Goal: Find specific page/section: Find specific page/section

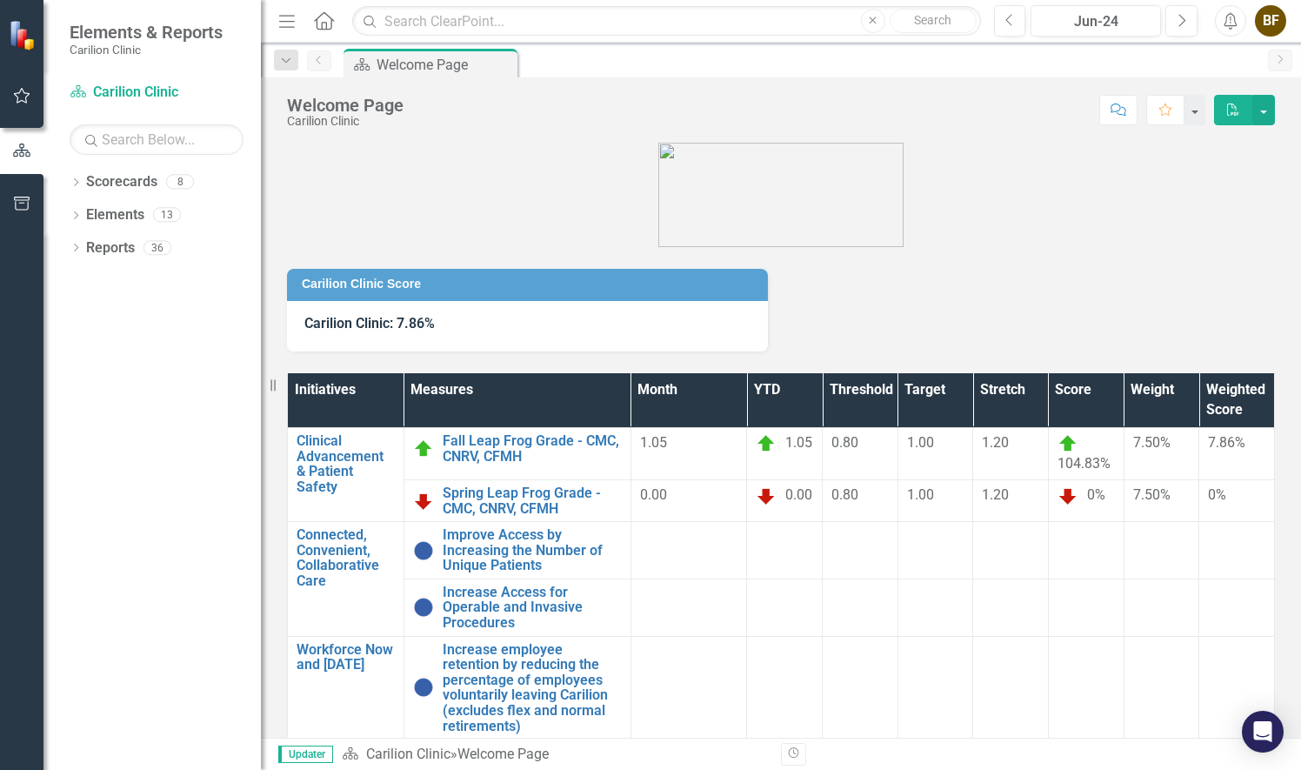
scroll to position [126, 0]
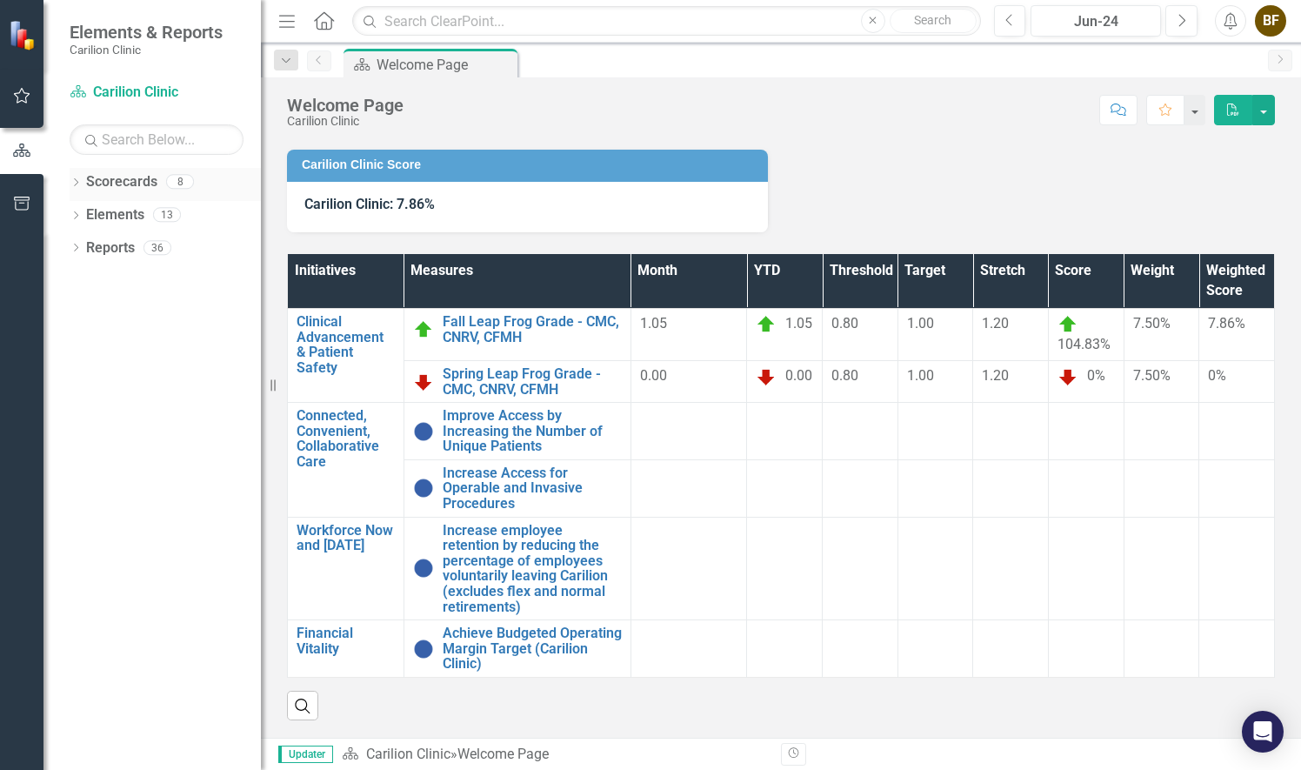
click at [75, 186] on icon "Dropdown" at bounding box center [76, 184] width 12 height 10
click at [127, 248] on link "[MEDICAL_DATA]" at bounding box center [178, 248] width 165 height 20
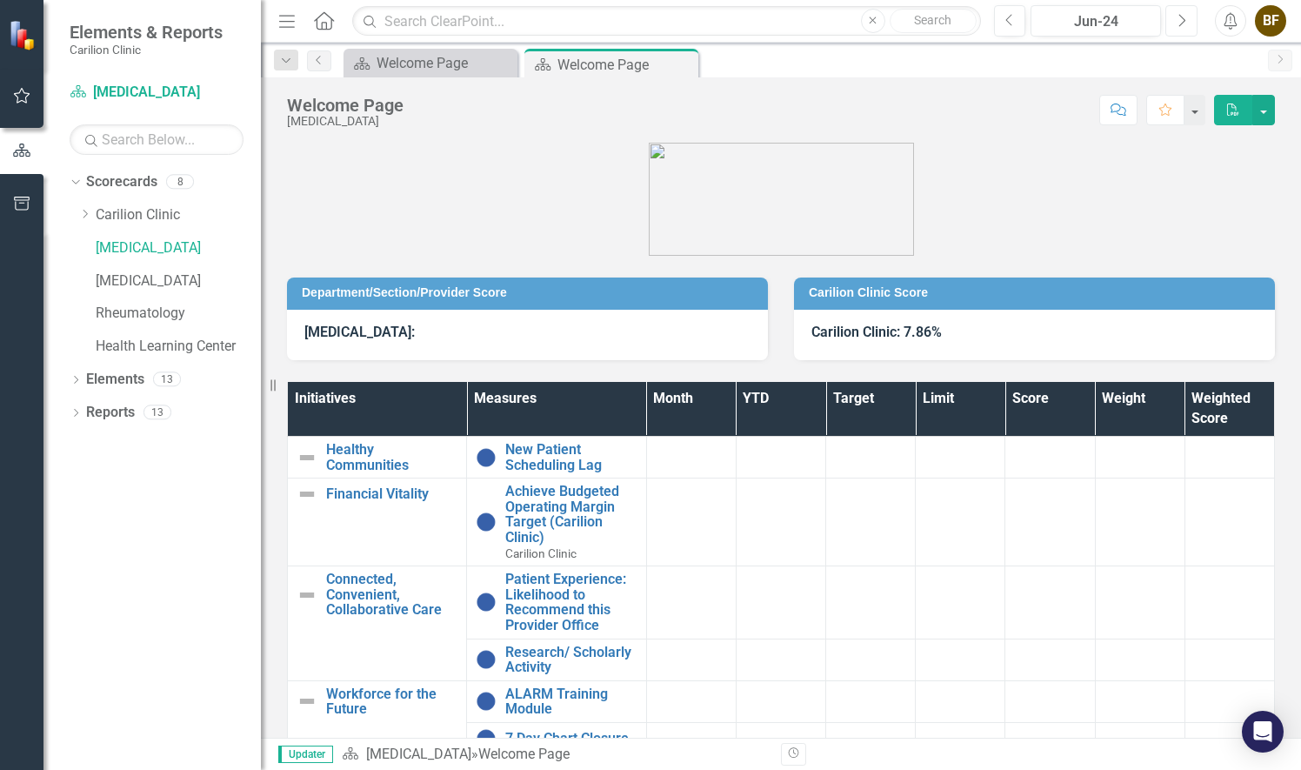
click at [893, 30] on button "Next" at bounding box center [1181, 20] width 32 height 31
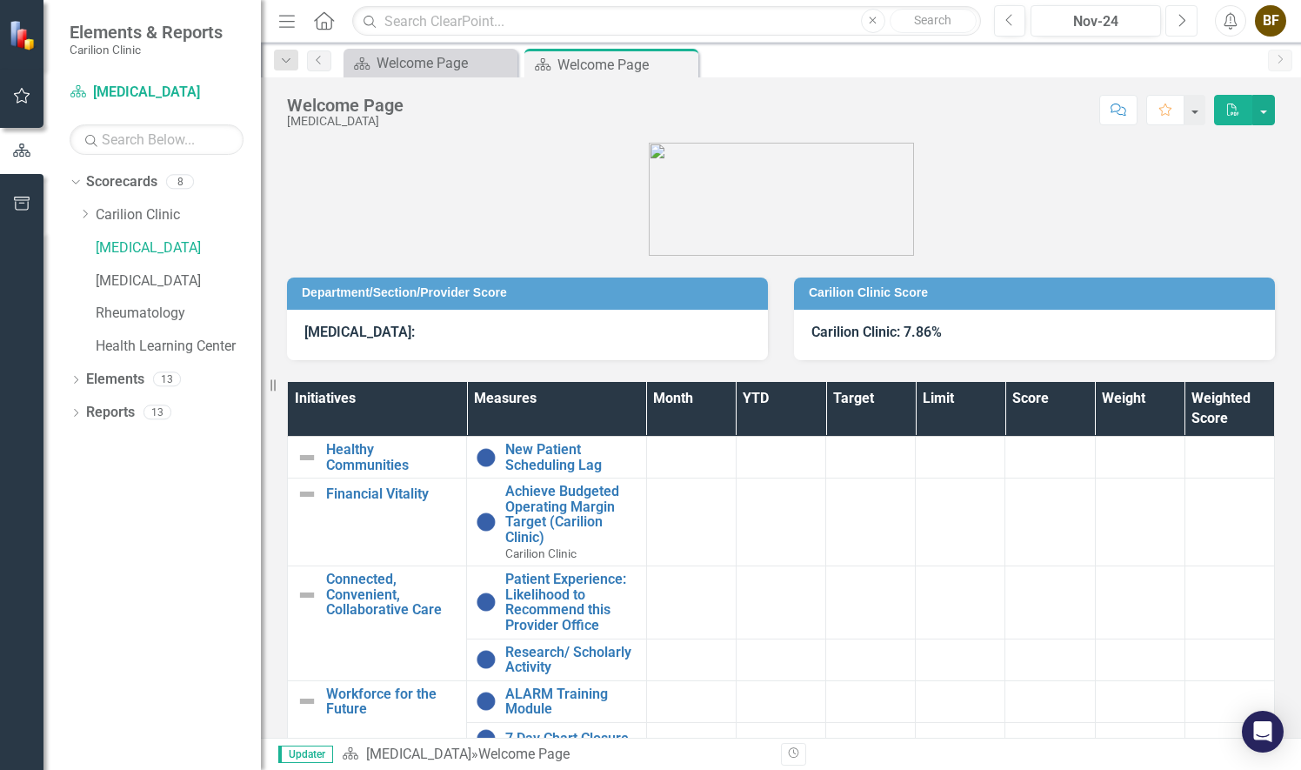
click at [893, 30] on button "Next" at bounding box center [1181, 20] width 32 height 31
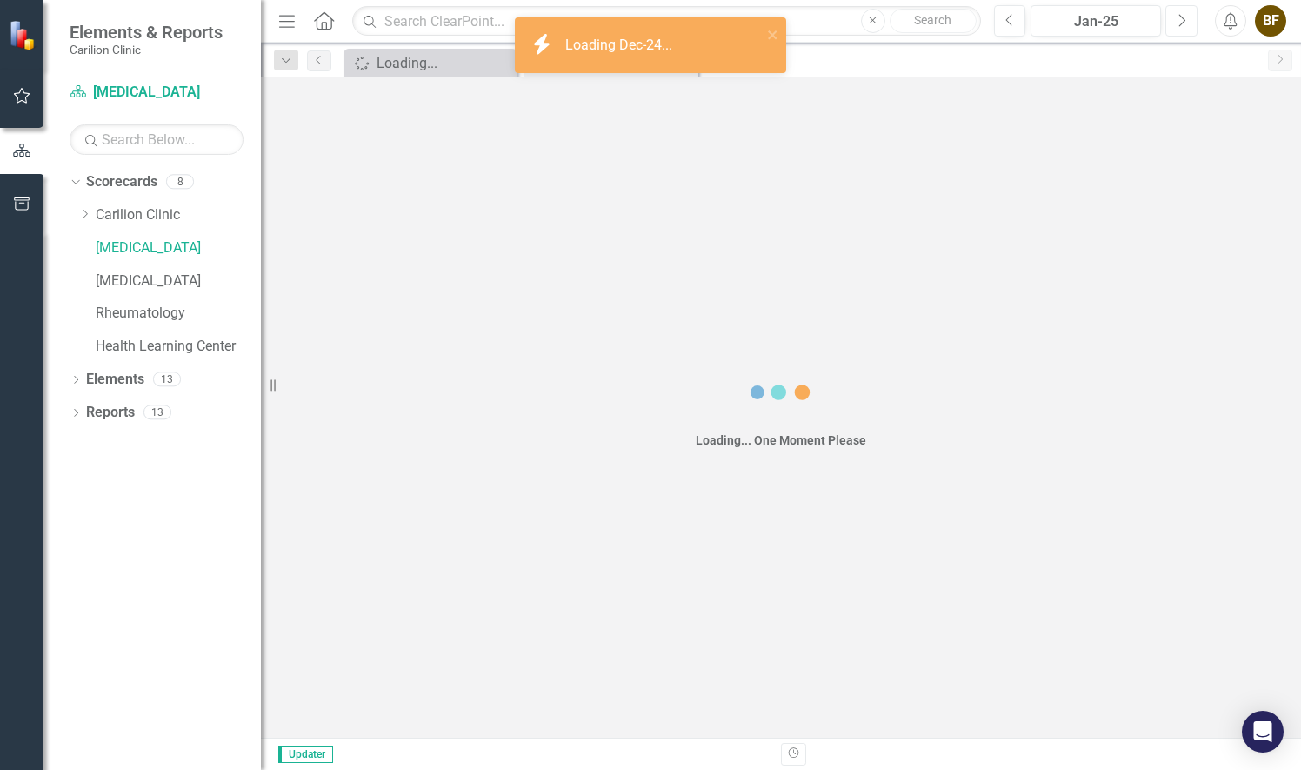
click at [893, 30] on button "Next" at bounding box center [1181, 20] width 32 height 31
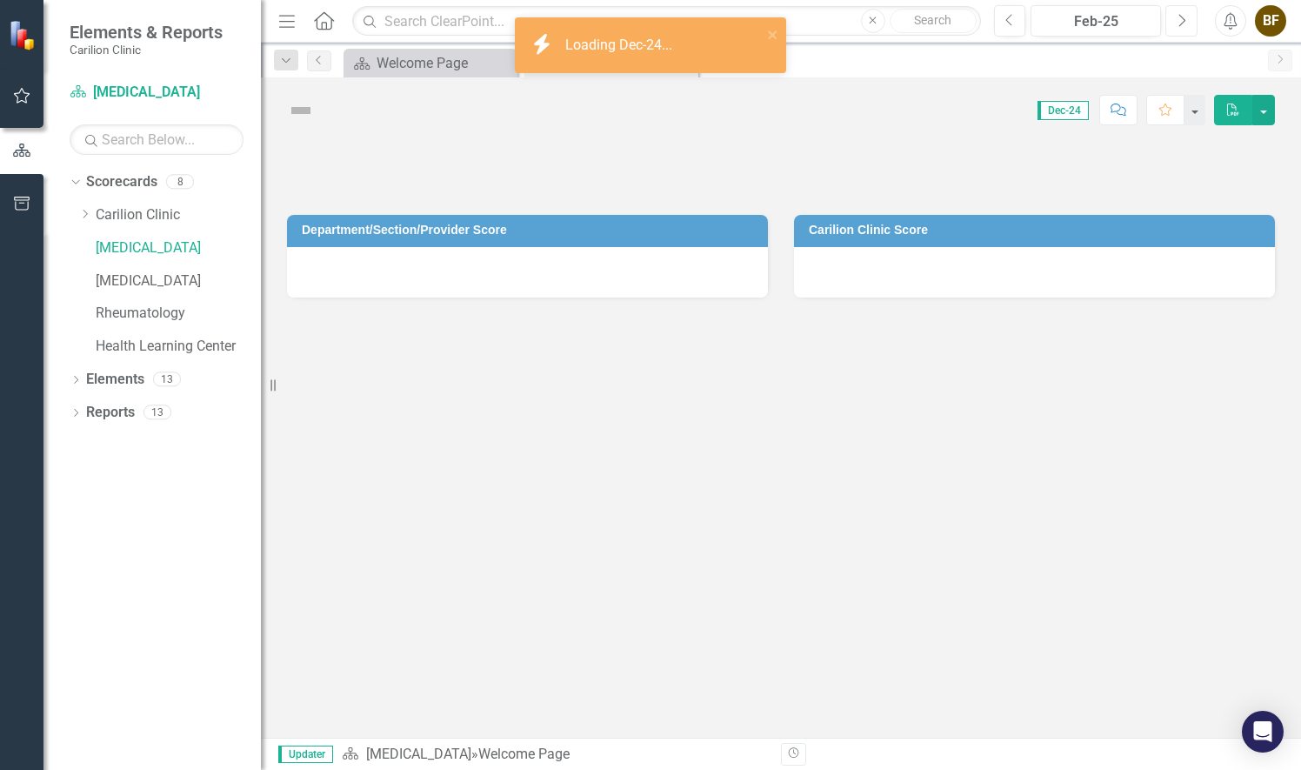
click at [893, 30] on button "Next" at bounding box center [1181, 20] width 32 height 31
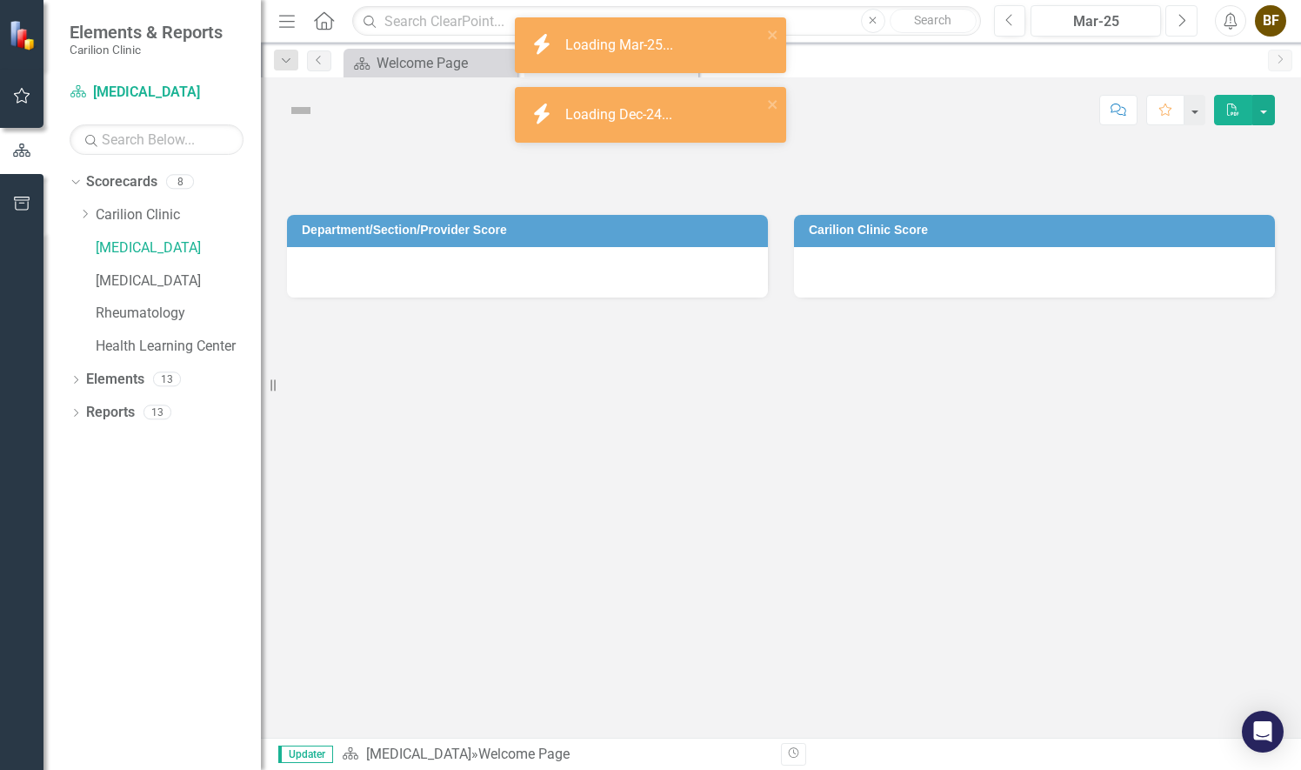
click at [893, 30] on button "Next" at bounding box center [1181, 20] width 32 height 31
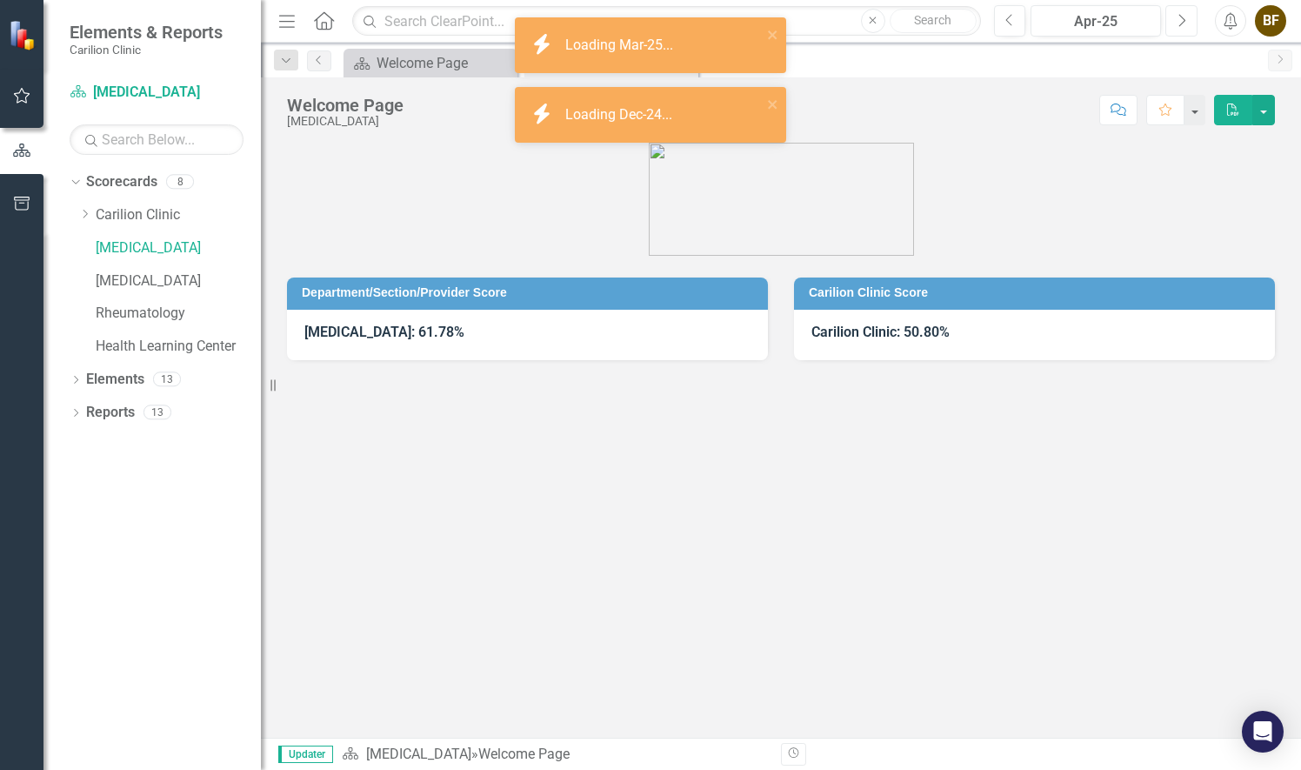
click at [893, 30] on button "Next" at bounding box center [1181, 20] width 32 height 31
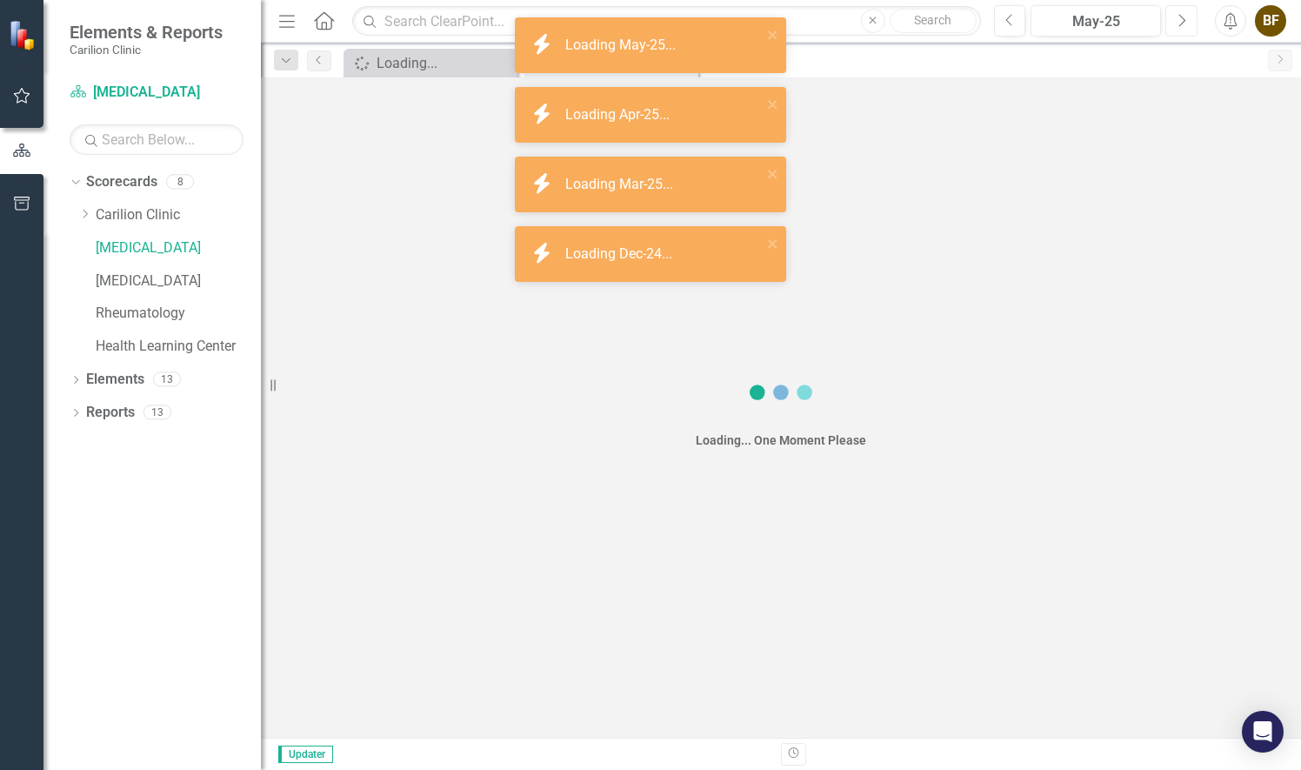
click at [893, 30] on button "Next" at bounding box center [1181, 20] width 32 height 31
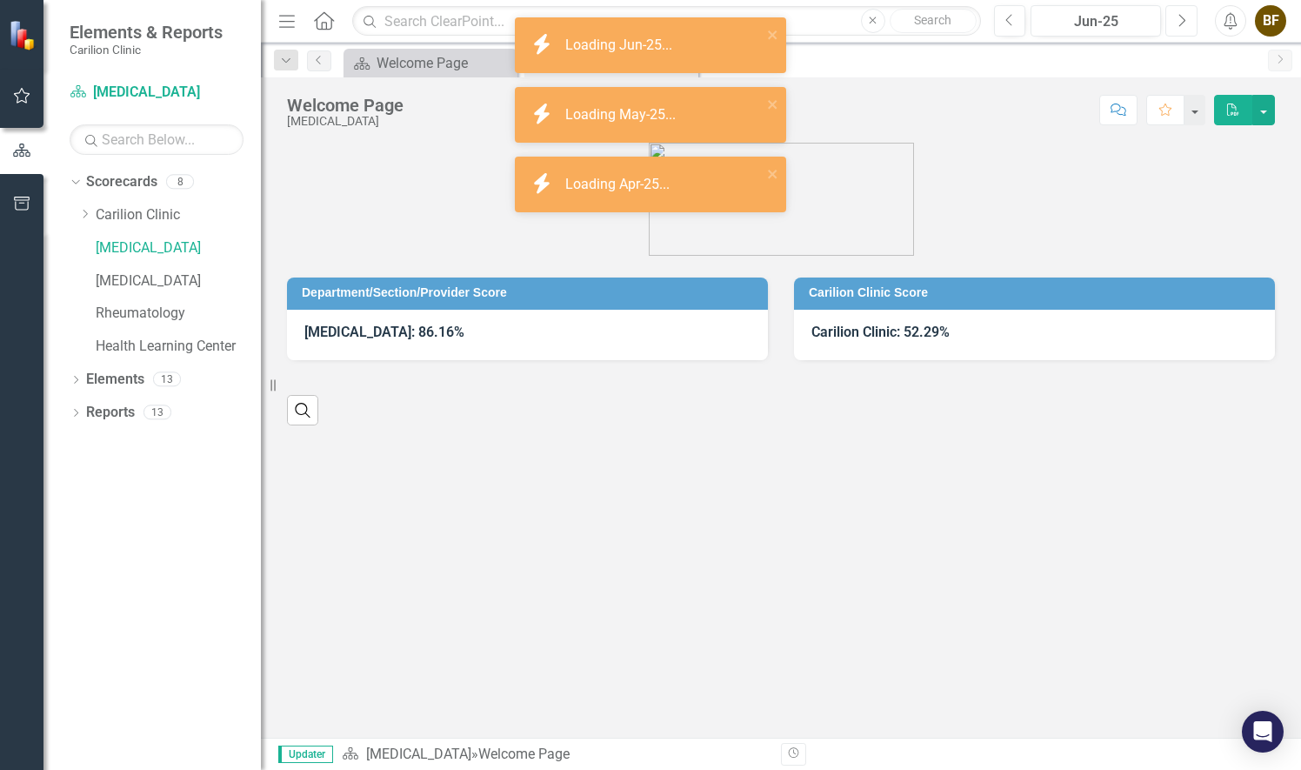
click at [893, 30] on button "Next" at bounding box center [1181, 20] width 32 height 31
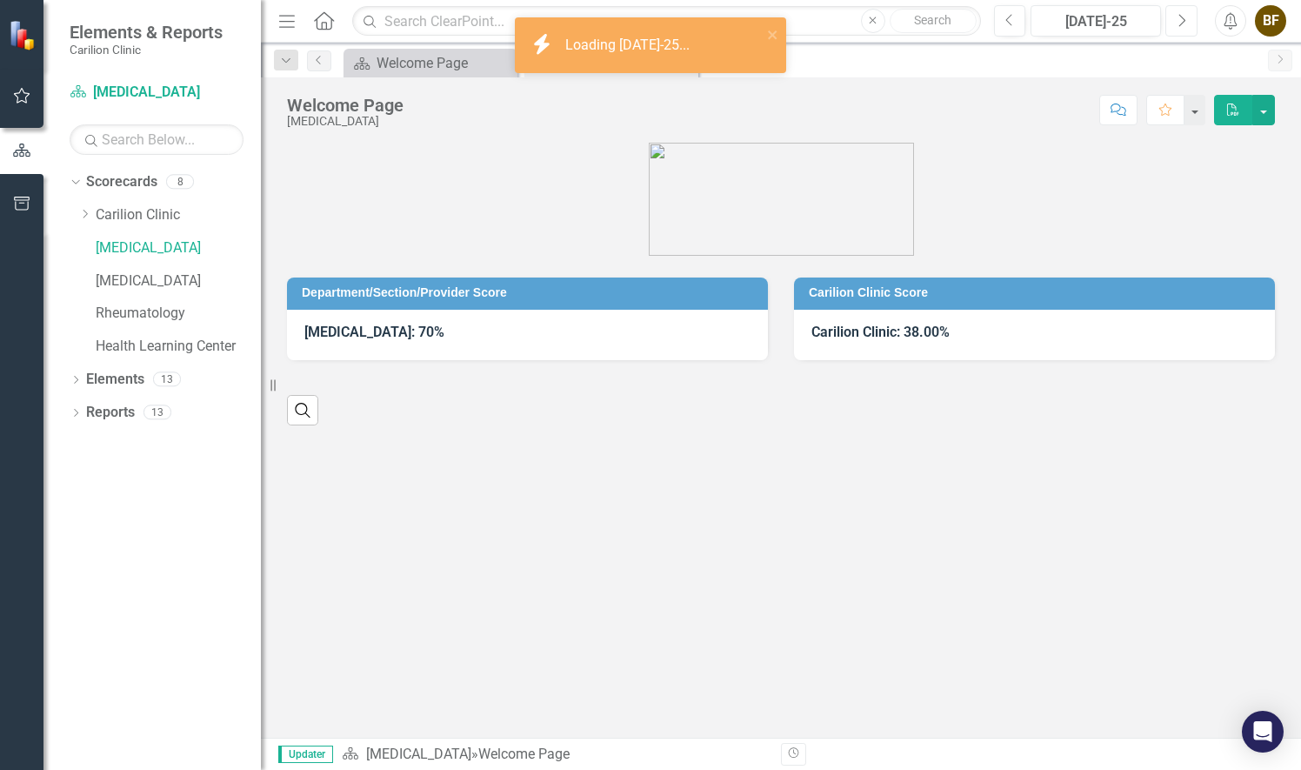
click at [893, 19] on icon "Next" at bounding box center [1182, 21] width 10 height 16
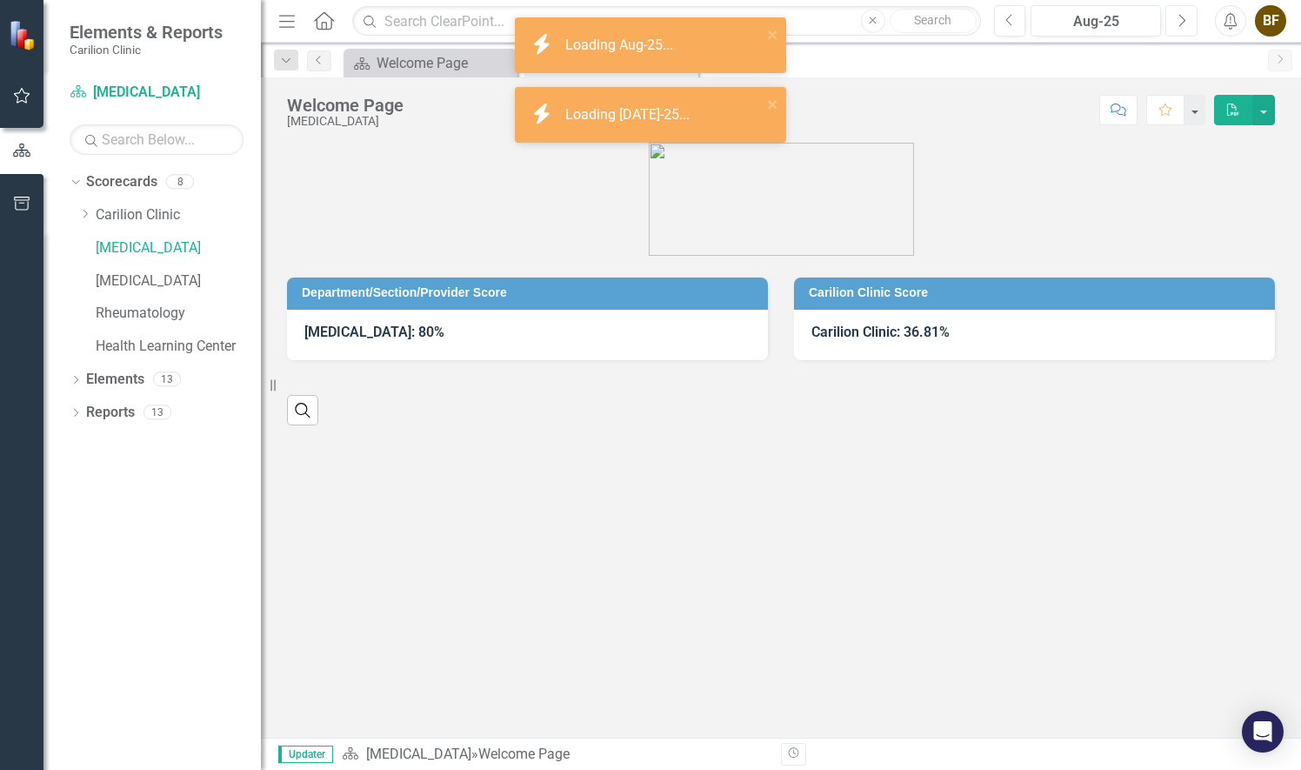
click at [893, 19] on icon "Next" at bounding box center [1182, 21] width 10 height 16
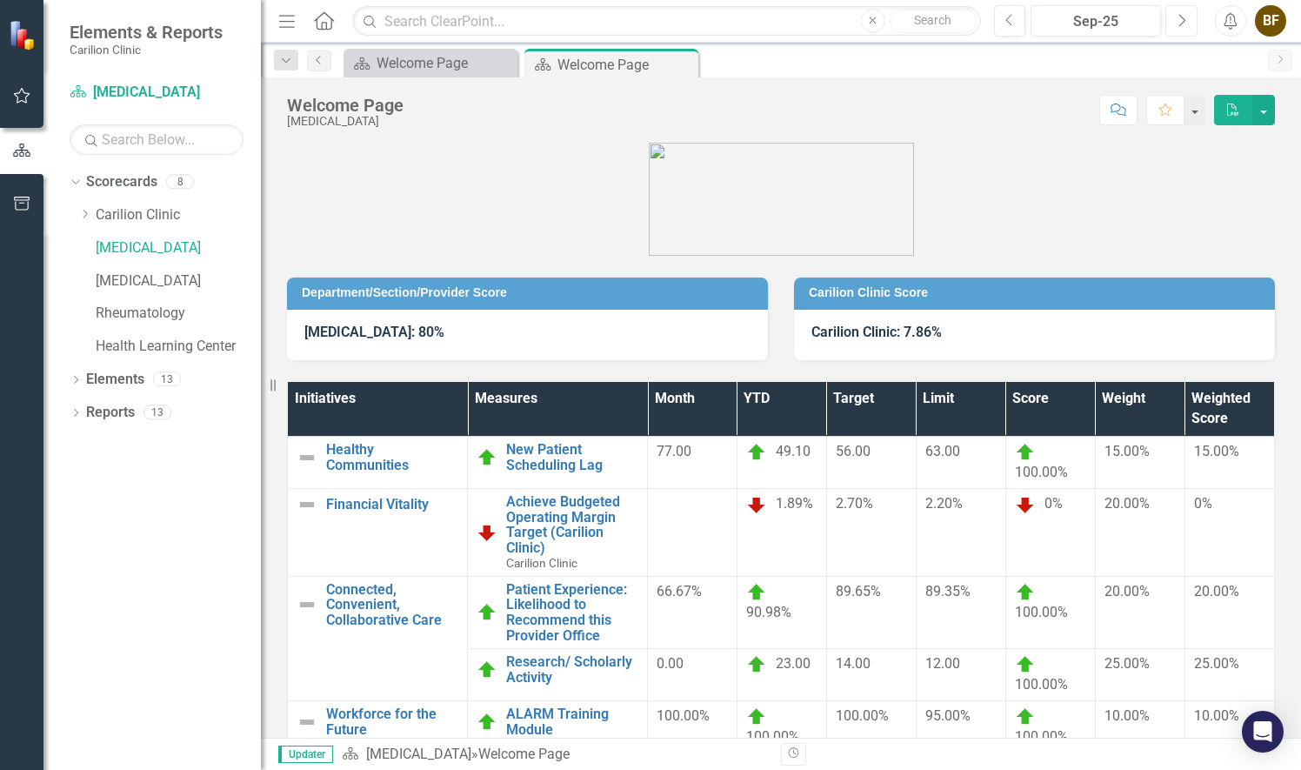
scroll to position [125, 0]
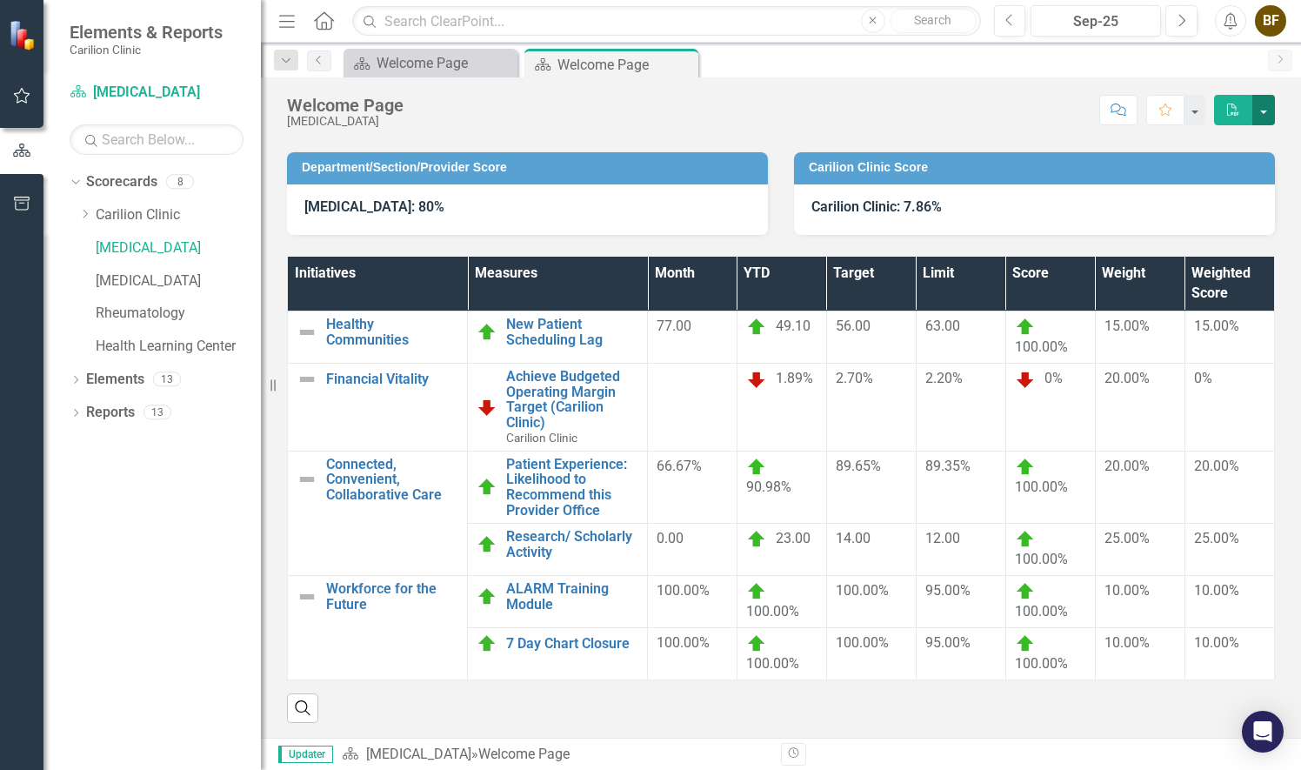
click at [893, 115] on button "button" at bounding box center [1263, 110] width 23 height 30
click at [893, 111] on div "Score: N/A Sep-25 Completed Comment Favorite PDF" at bounding box center [843, 110] width 863 height 30
click at [113, 214] on link "Carilion Clinic" at bounding box center [178, 215] width 165 height 20
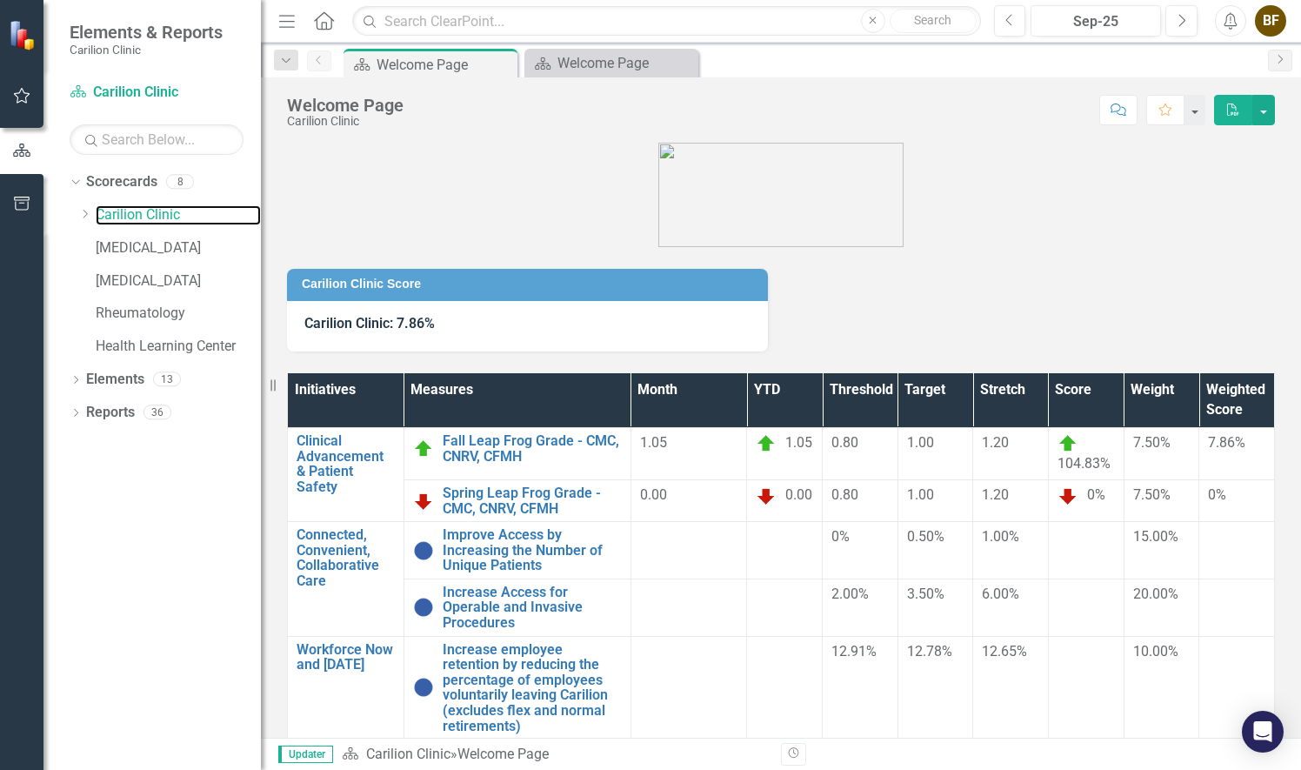
scroll to position [126, 0]
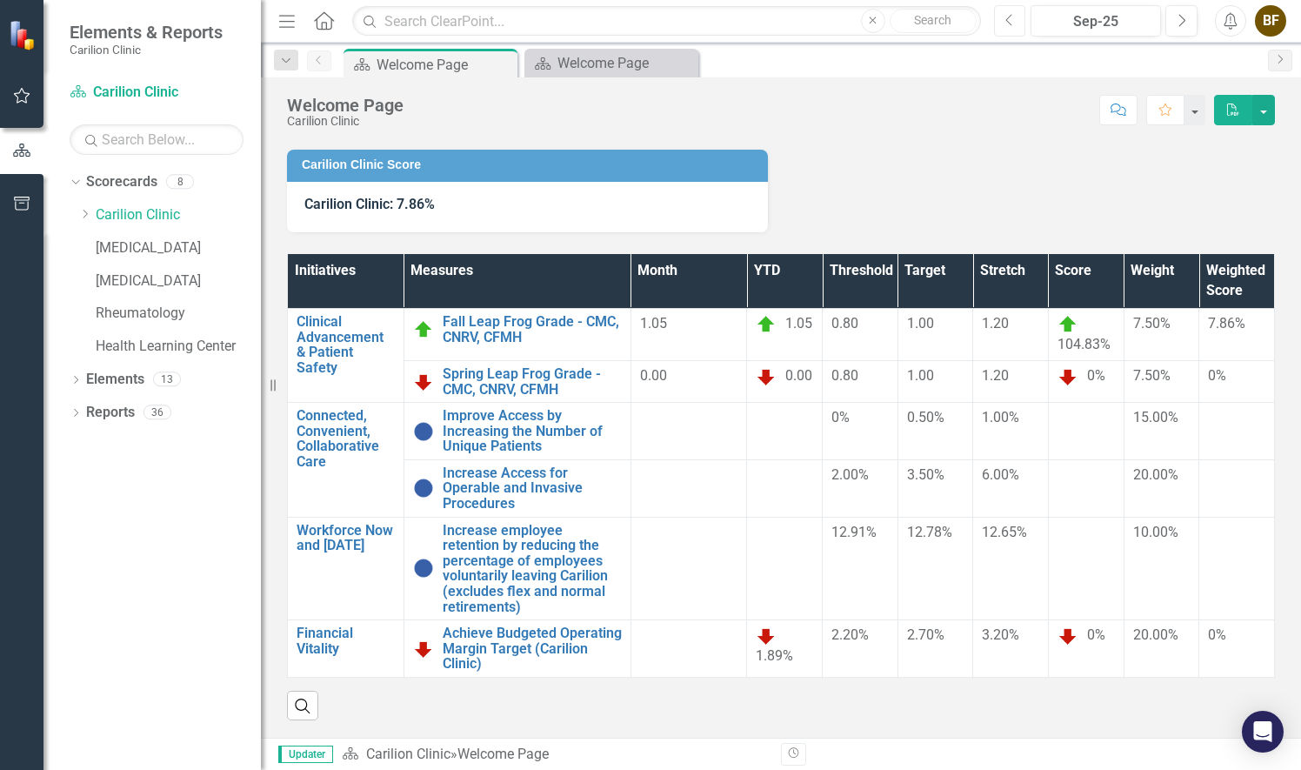
click at [893, 21] on icon "Previous" at bounding box center [1010, 21] width 10 height 16
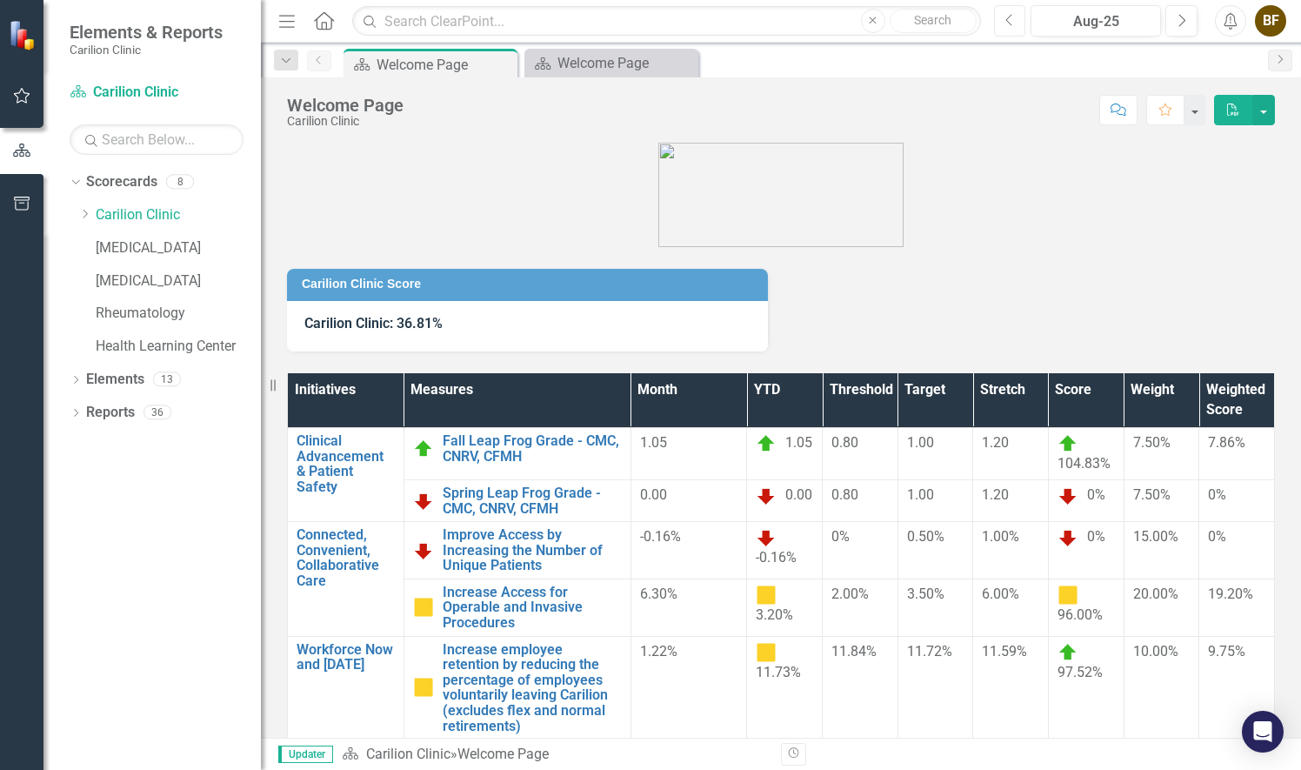
scroll to position [126, 0]
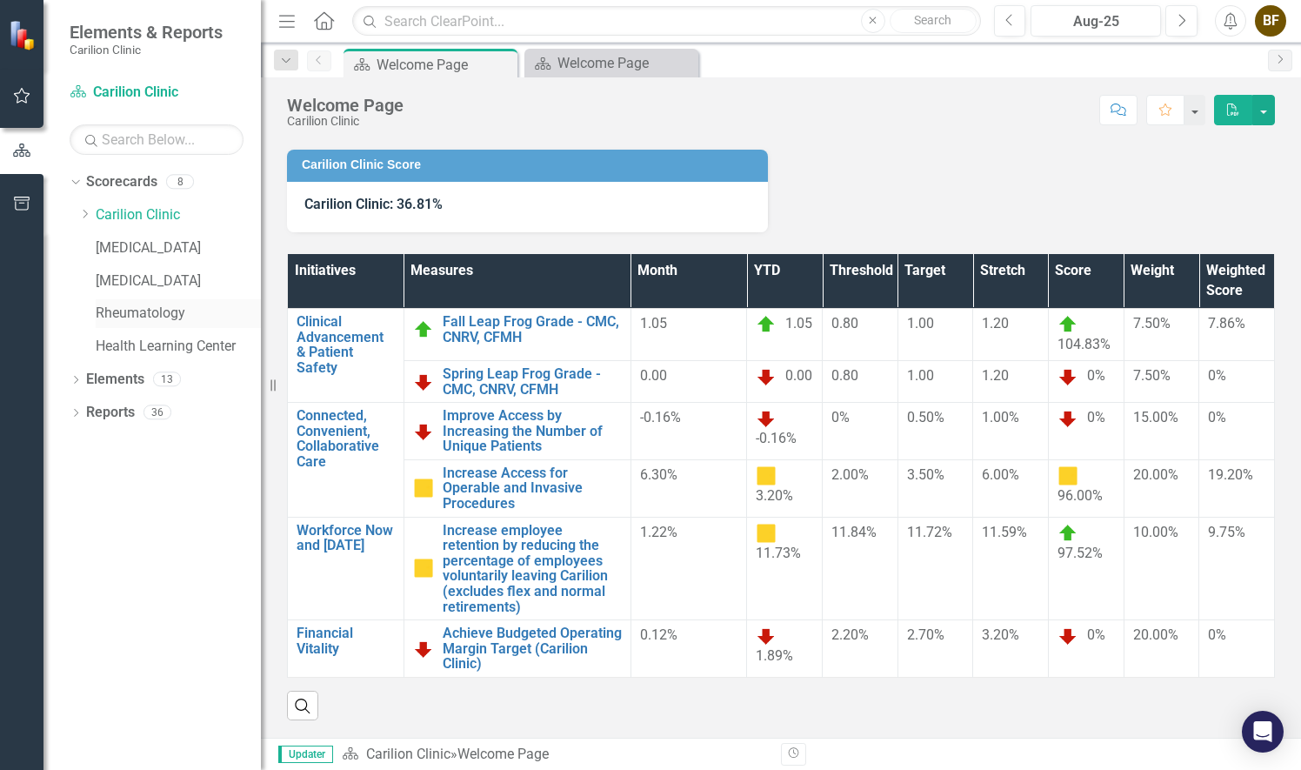
click at [144, 310] on link "Rheumatology" at bounding box center [178, 313] width 165 height 20
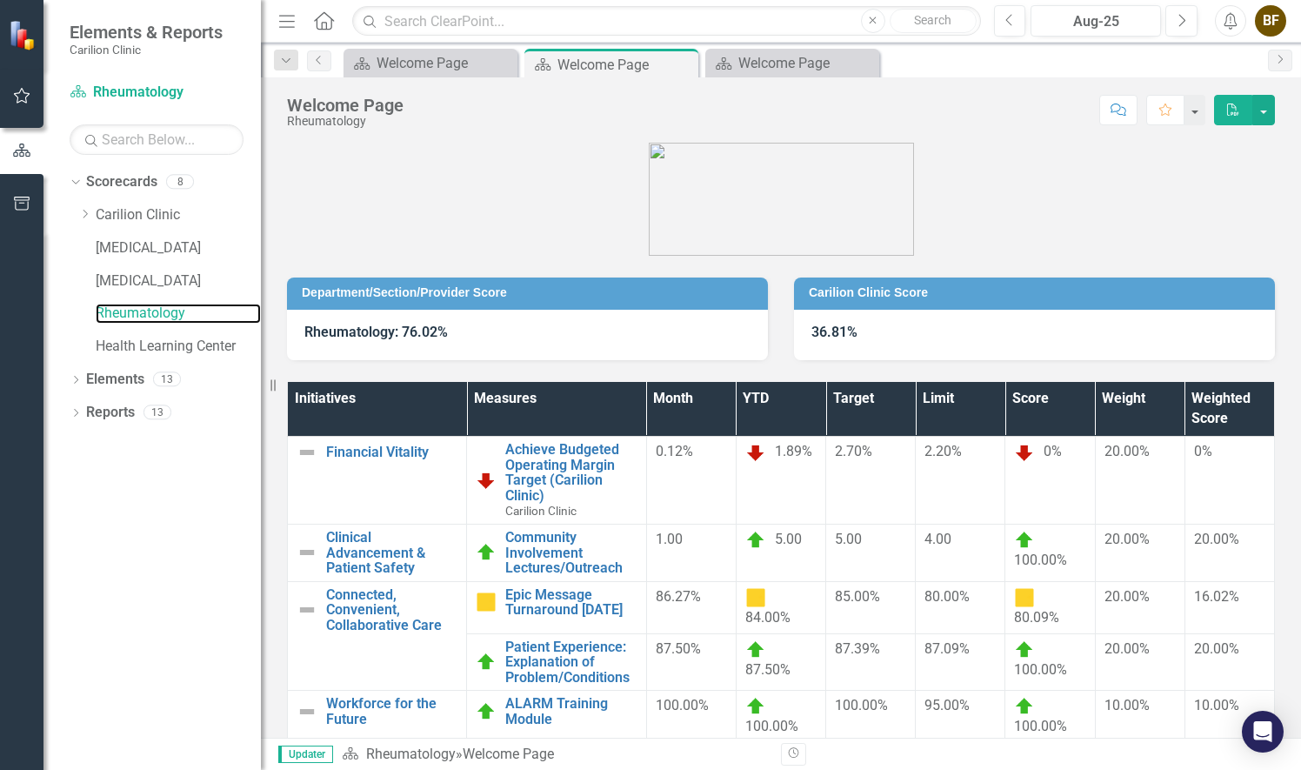
scroll to position [119, 0]
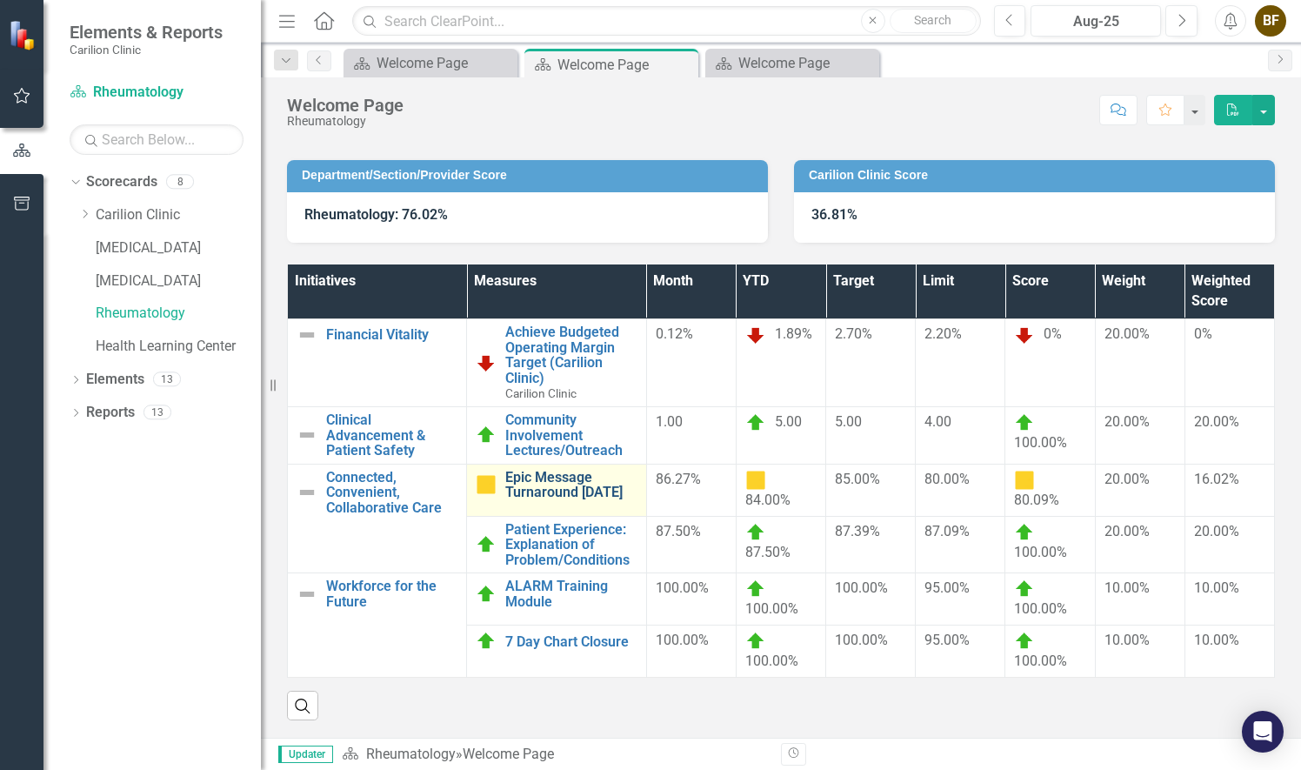
click at [578, 482] on link "Epic Message Turnaround [DATE]" at bounding box center [570, 485] width 131 height 30
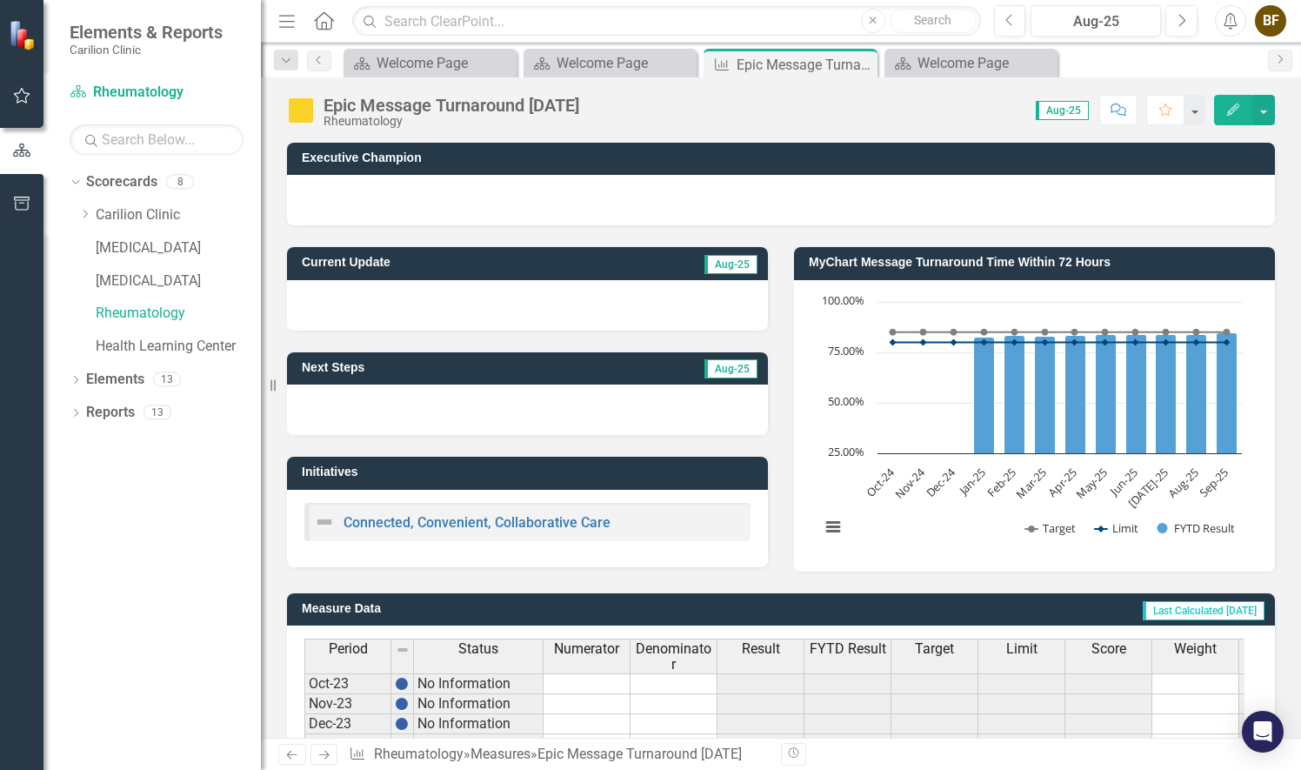
scroll to position [470, 0]
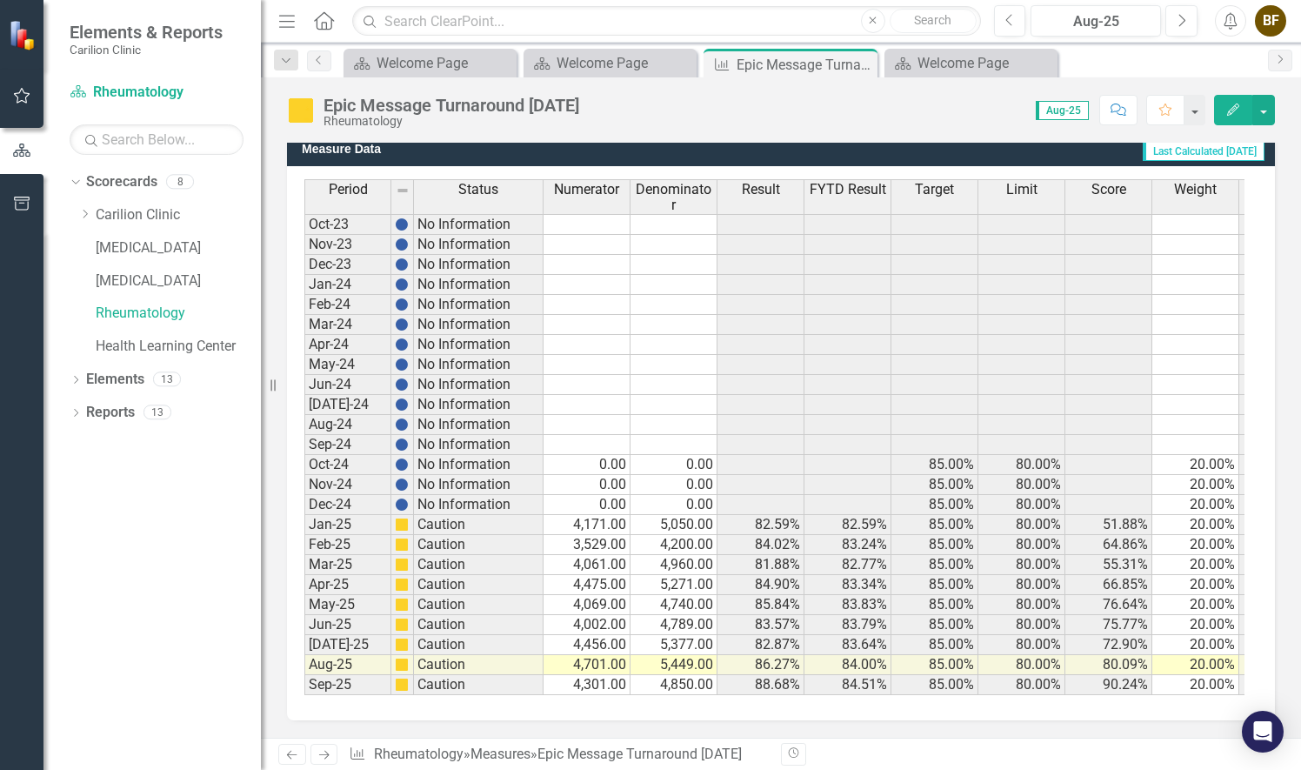
drag, startPoint x: 958, startPoint y: 715, endPoint x: 856, endPoint y: 666, distance: 113.6
click at [856, 675] on td "84.51%" at bounding box center [847, 685] width 87 height 20
click at [893, 17] on icon "Next" at bounding box center [1182, 21] width 10 height 16
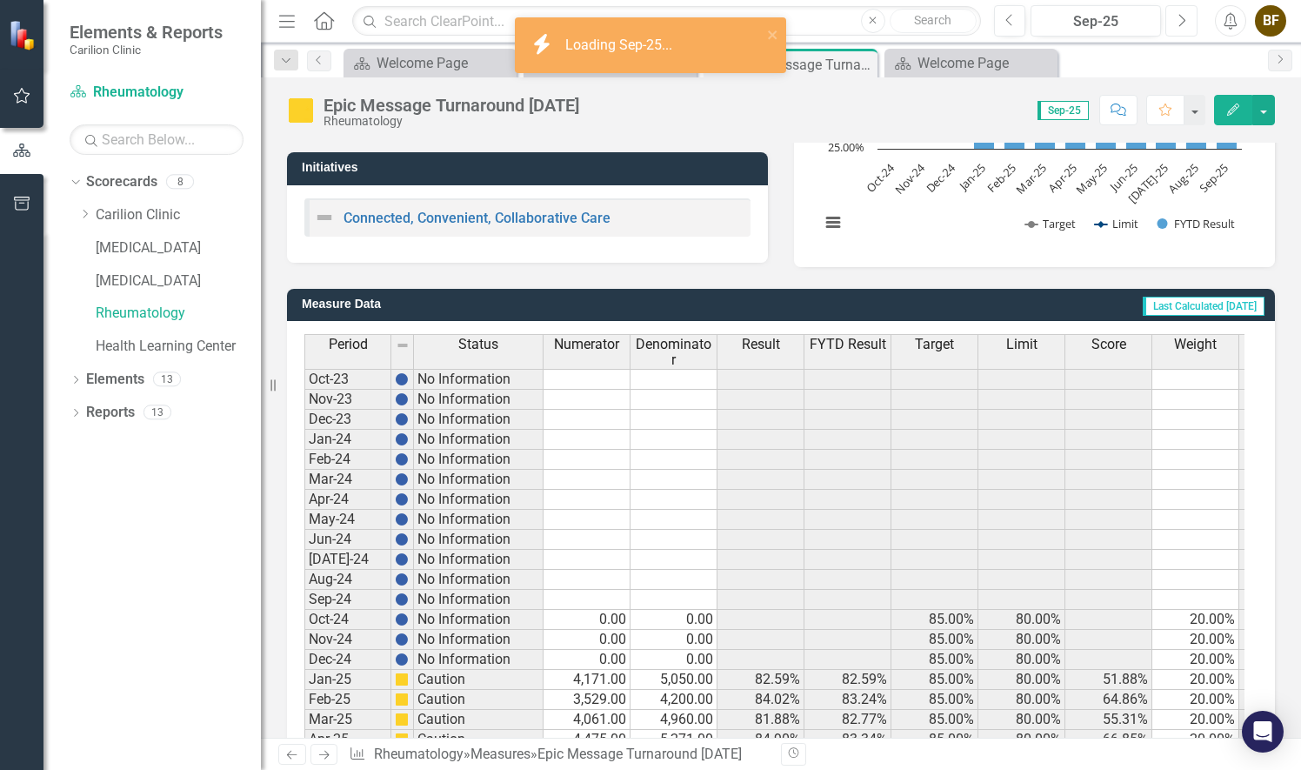
scroll to position [470, 0]
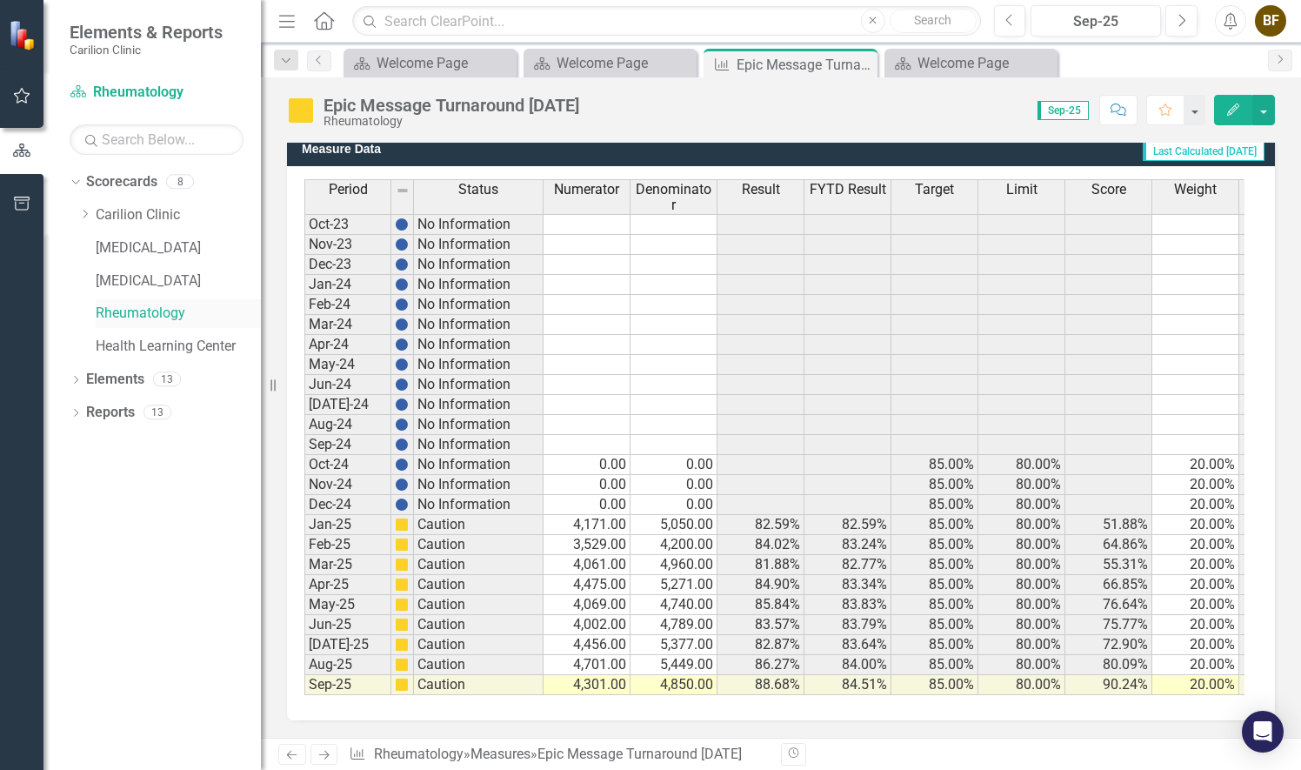
click at [150, 309] on link "Rheumatology" at bounding box center [178, 313] width 165 height 20
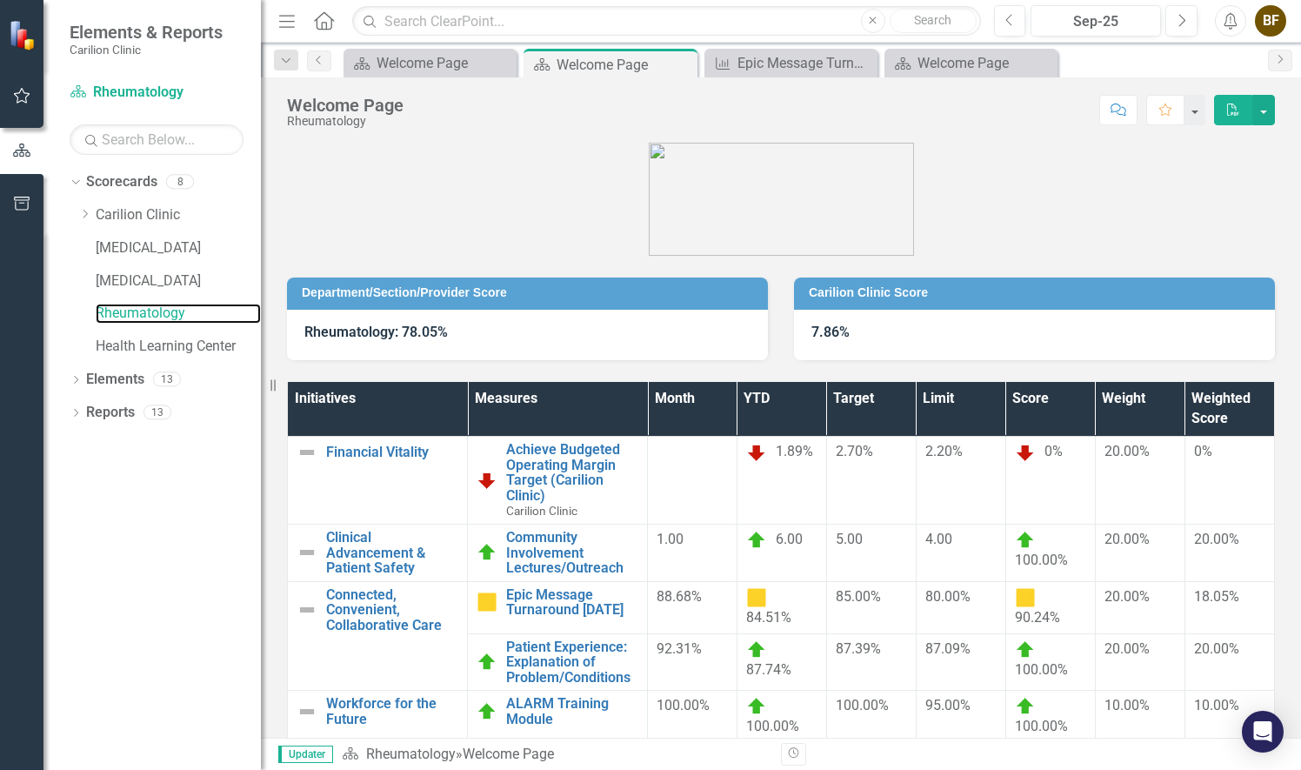
scroll to position [119, 0]
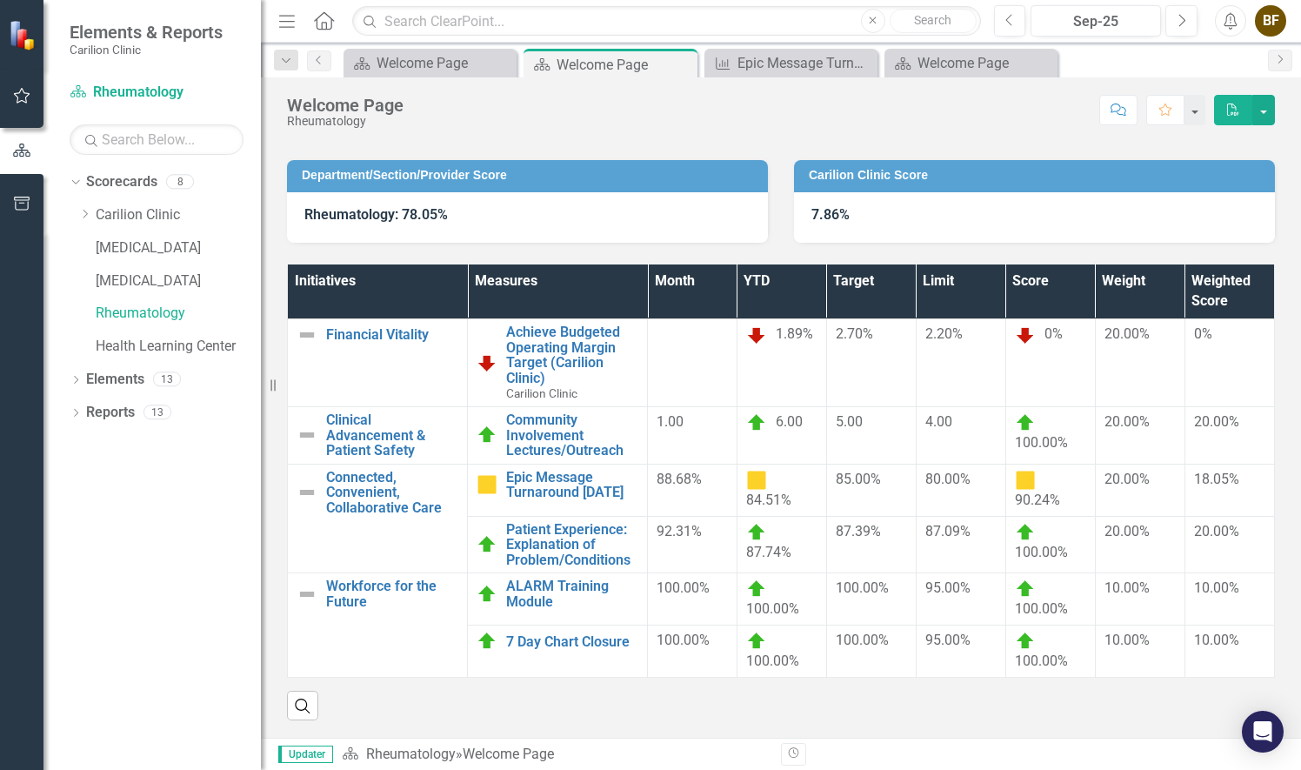
drag, startPoint x: 291, startPoint y: 163, endPoint x: 293, endPoint y: 263, distance: 100.0
click at [293, 263] on div "Department/Section/Provider Score Rheumatology: 78.05% Carilion Clinic Score 7.…" at bounding box center [781, 361] width 988 height 717
